Goal: Information Seeking & Learning: Learn about a topic

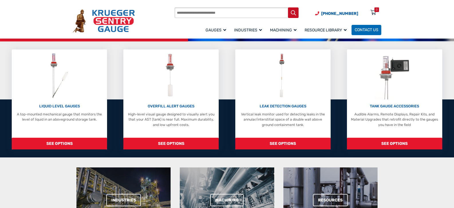
scroll to position [86, 0]
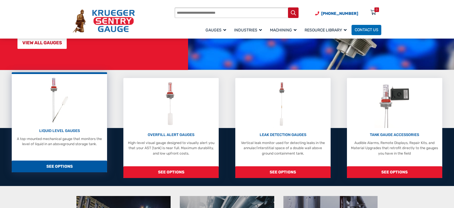
click at [64, 127] on div "LIQUID LEVEL GAUGES A top-mounted mechanical gauge that monitors the level of l…" at bounding box center [59, 111] width 90 height 70
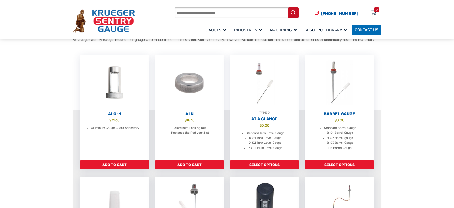
scroll to position [114, 0]
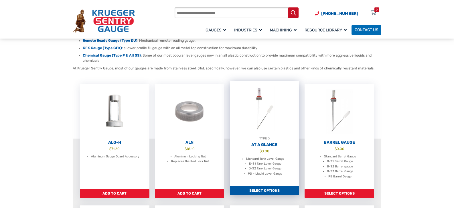
click at [267, 144] on h2 "At A Glance" at bounding box center [265, 144] width 70 height 5
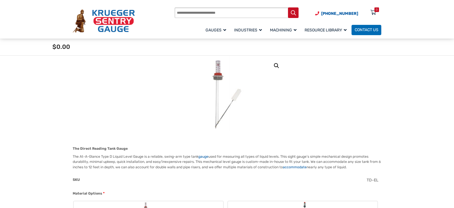
scroll to position [172, 0]
